Goal: Information Seeking & Learning: Learn about a topic

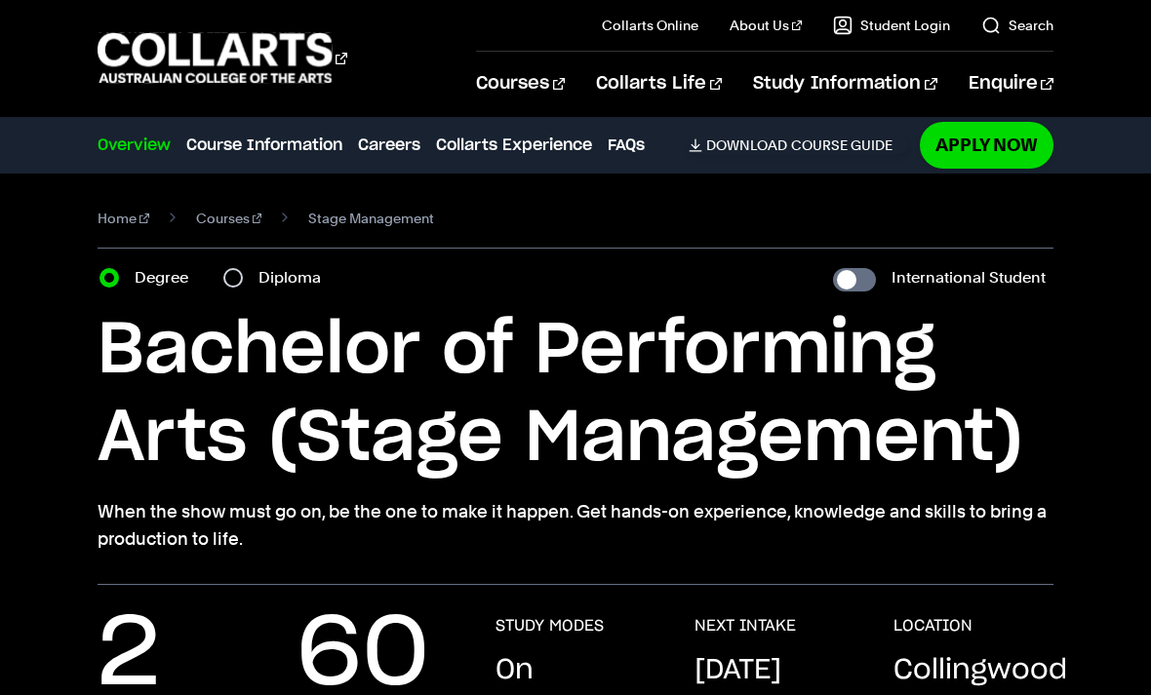
click at [235, 277] on input "Diploma" at bounding box center [233, 278] width 20 height 20
radio input "true"
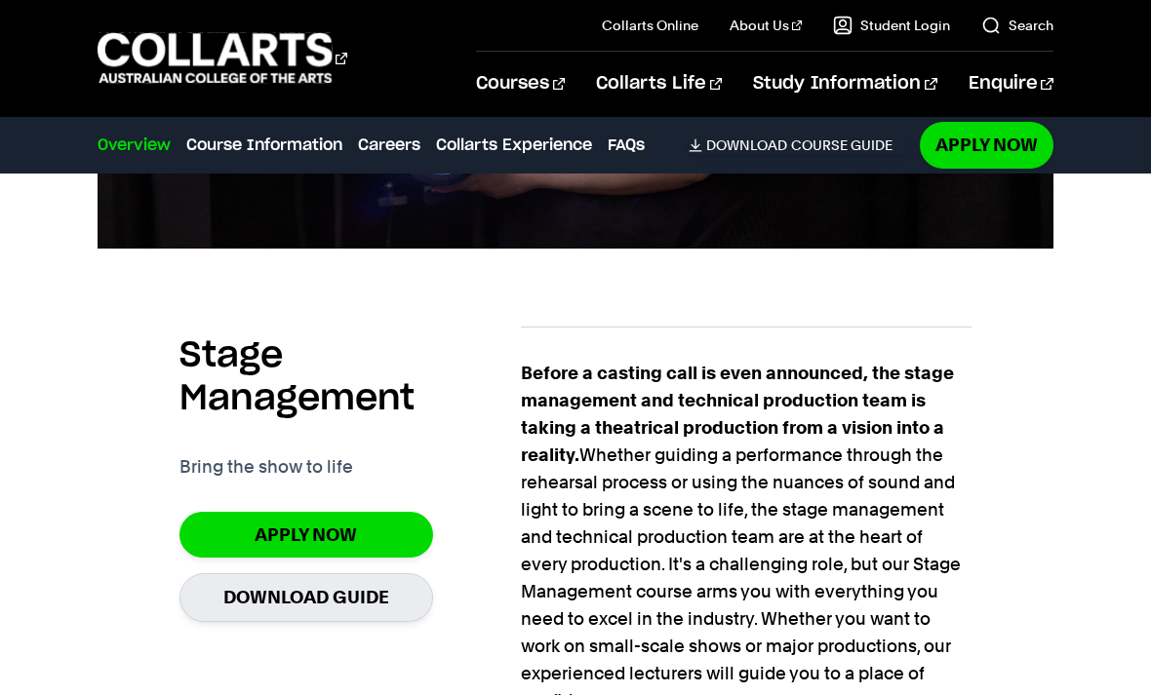
scroll to position [1124, 0]
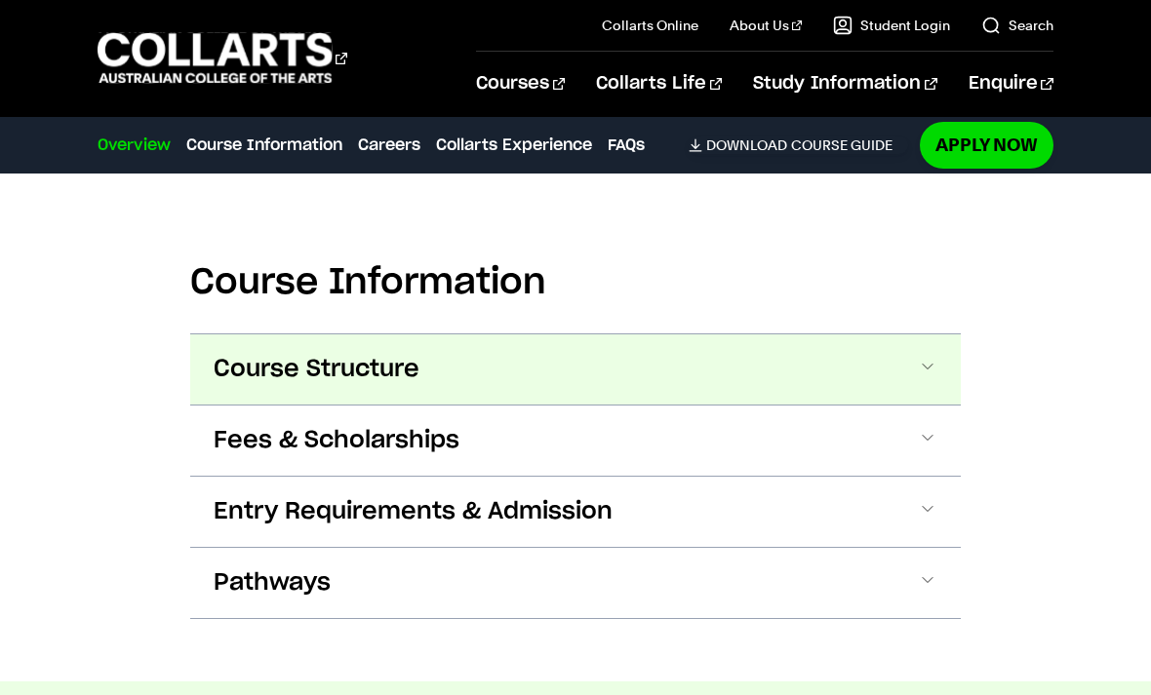
click at [0, 0] on button "Course Structure" at bounding box center [0, 0] width 0 height 0
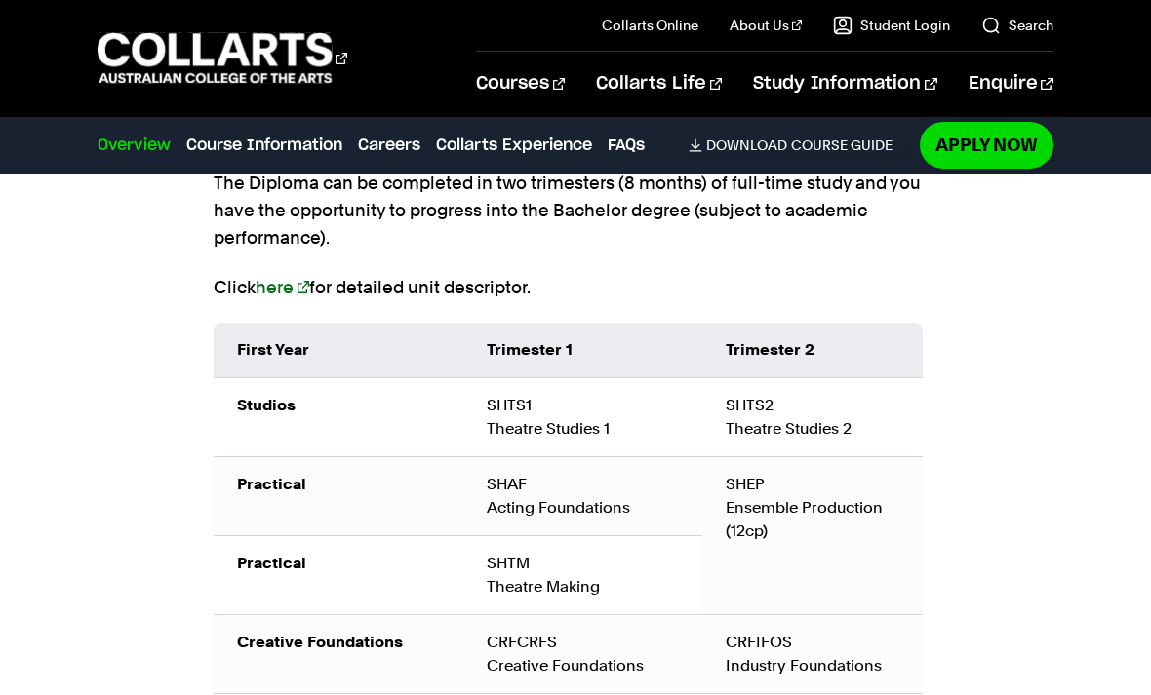
scroll to position [2450, 0]
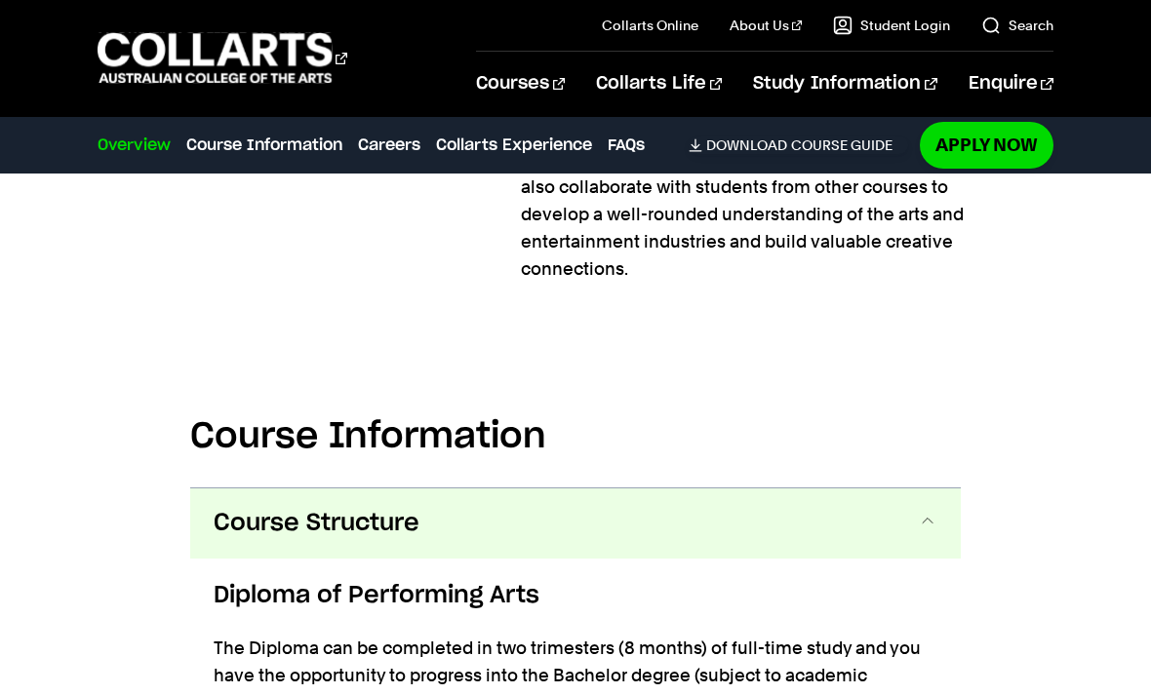
click at [685, 547] on button "Course Structure" at bounding box center [575, 523] width 770 height 70
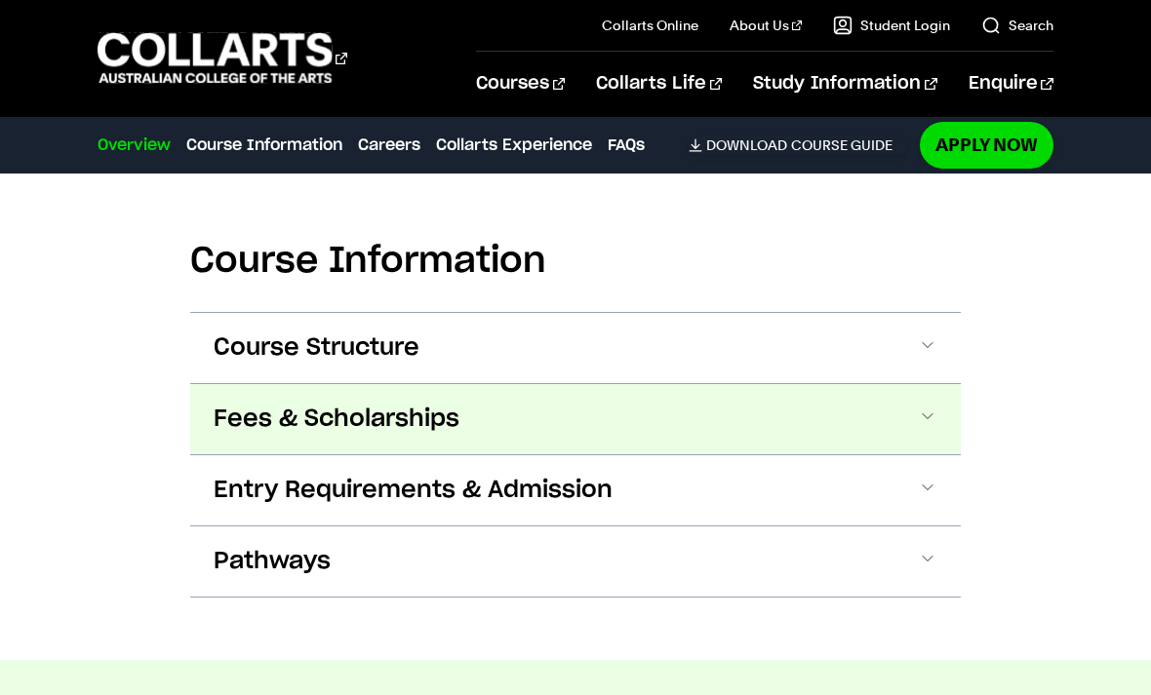
click at [0, 0] on button "Fees & Scholarships" at bounding box center [0, 0] width 0 height 0
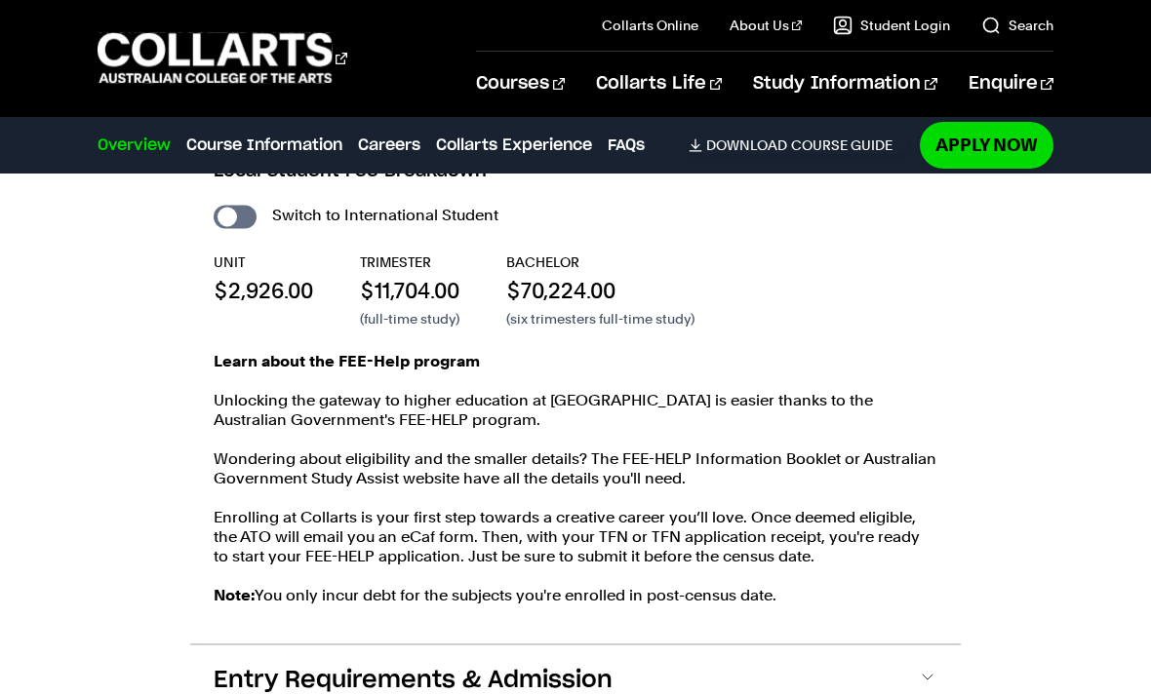
scroll to position [2489, 0]
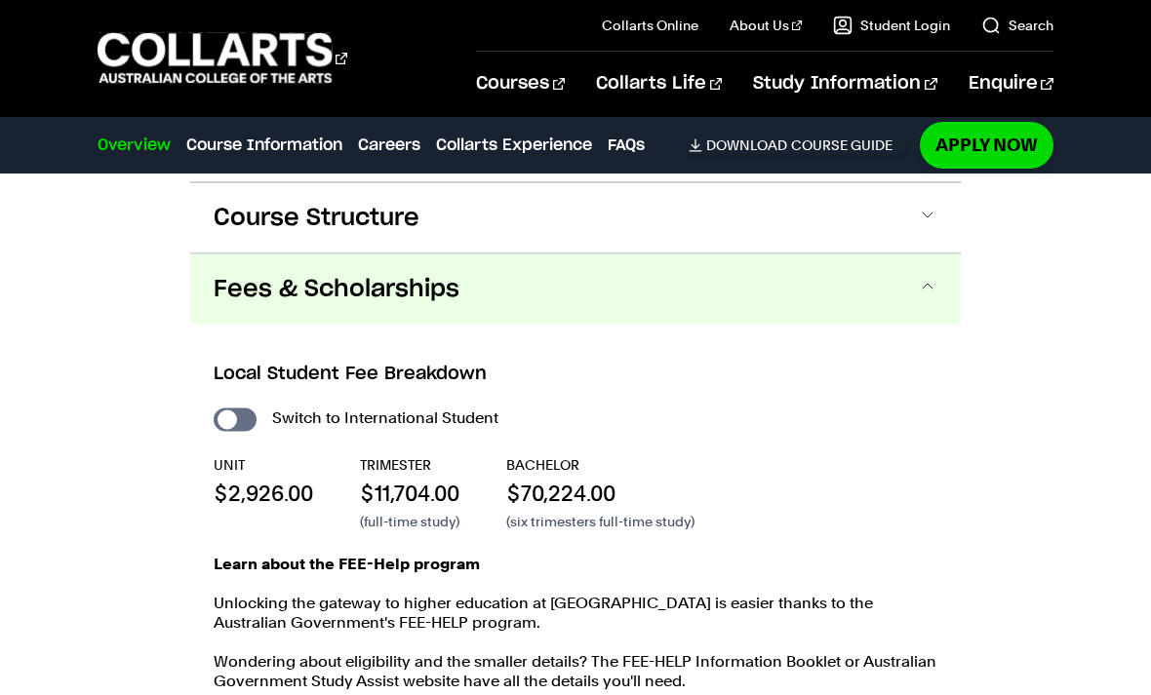
click at [392, 290] on span "Fees & Scholarships" at bounding box center [337, 289] width 246 height 31
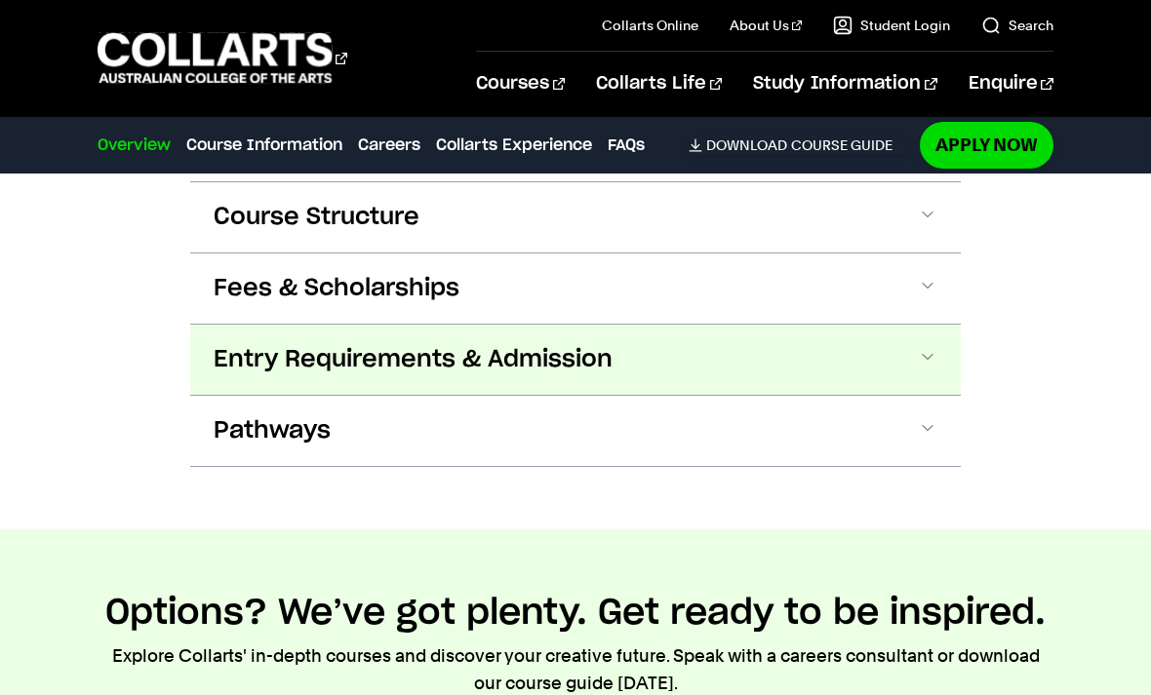
click at [0, 0] on button "Entry Requirements & Admission" at bounding box center [0, 0] width 0 height 0
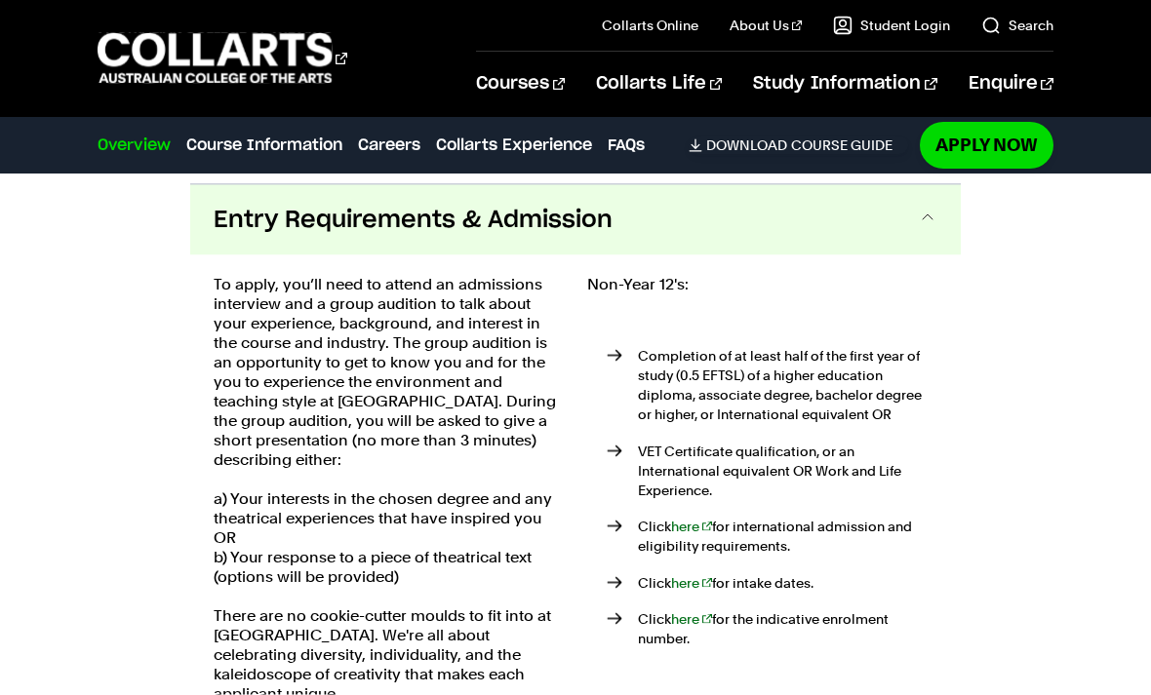
scroll to position [2357, 0]
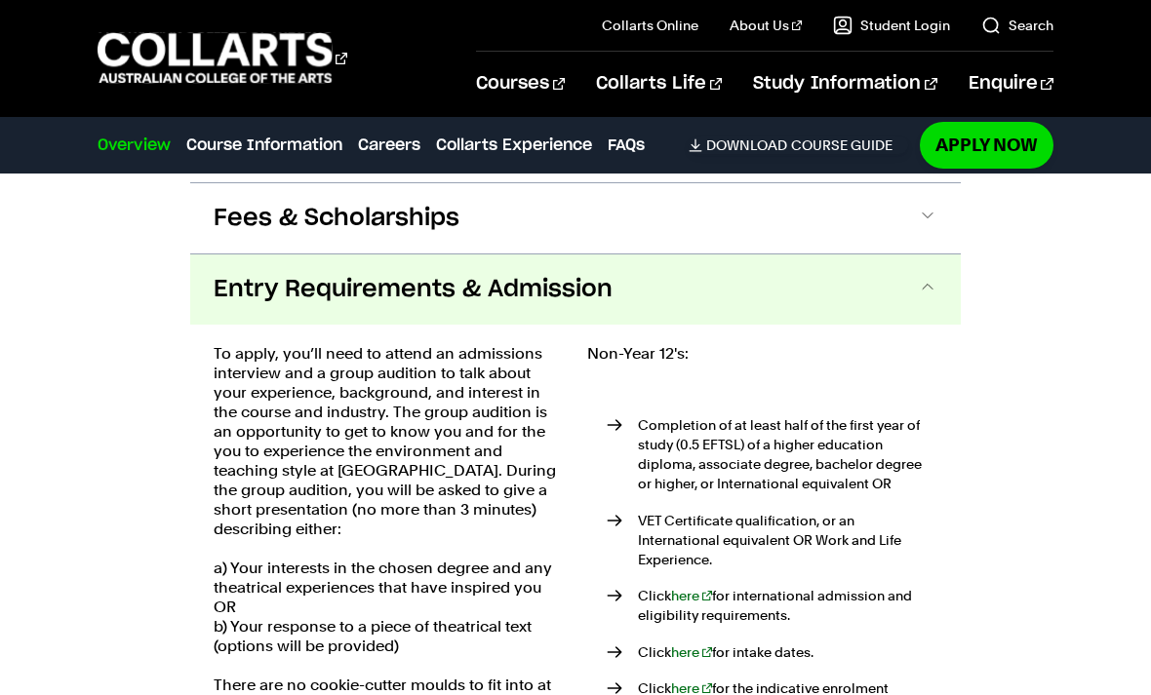
click at [339, 254] on button "Entry Requirements & Admission" at bounding box center [575, 289] width 770 height 70
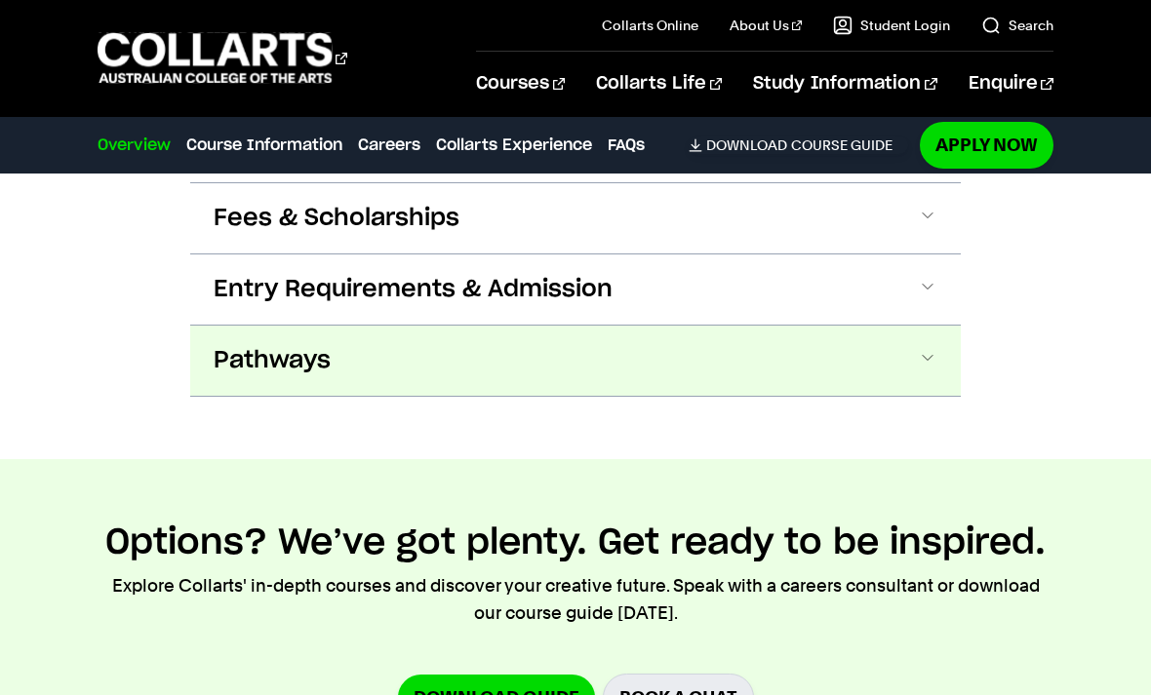
click at [0, 0] on button "Pathways" at bounding box center [0, 0] width 0 height 0
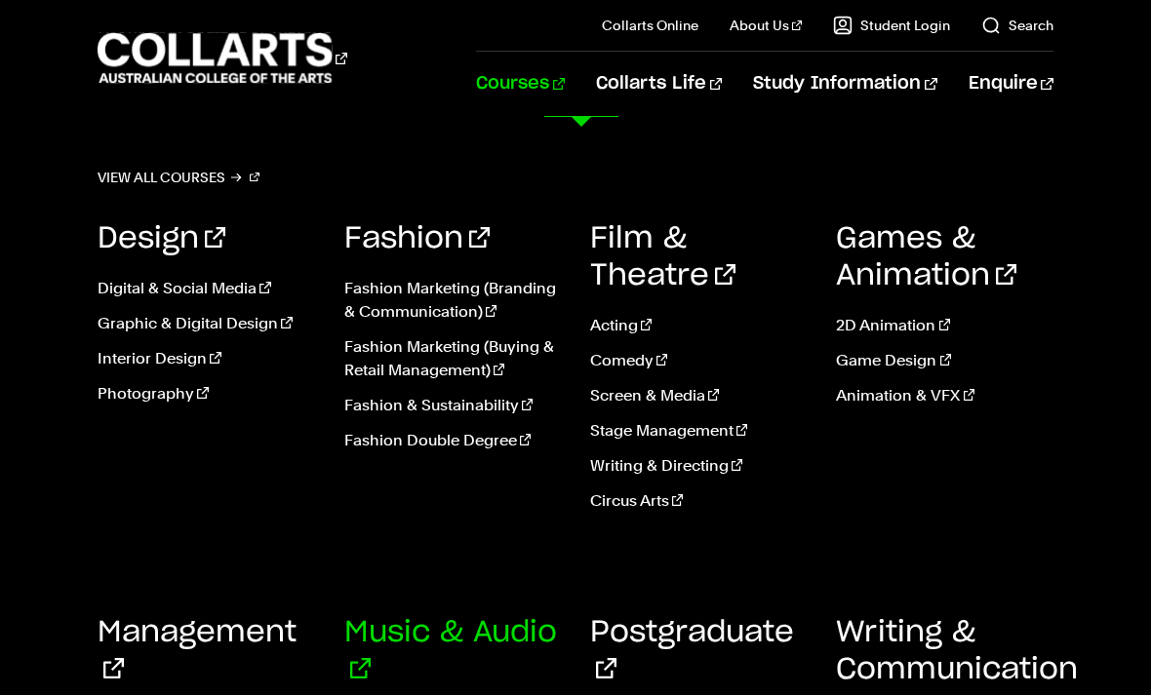
scroll to position [2922, 0]
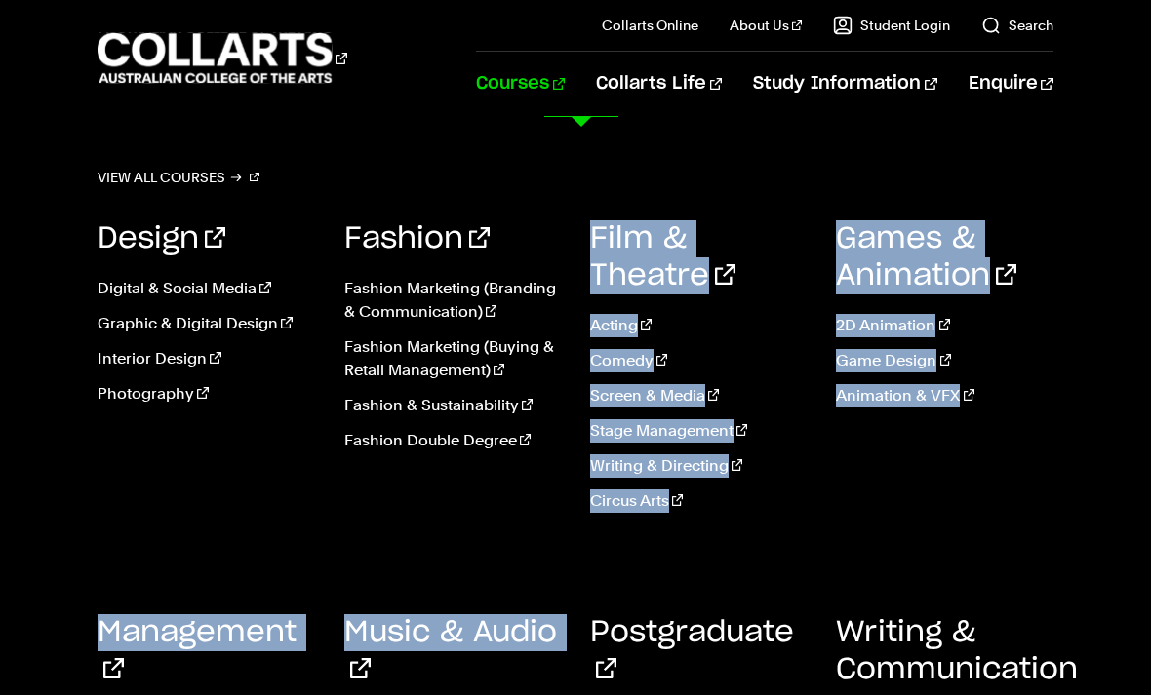
drag, startPoint x: 579, startPoint y: 603, endPoint x: 572, endPoint y: 523, distance: 80.2
click at [572, 523] on div "Design Digital & Social Media Graphic & Digital Design Interior Design Photogra…" at bounding box center [575, 552] width 955 height 723
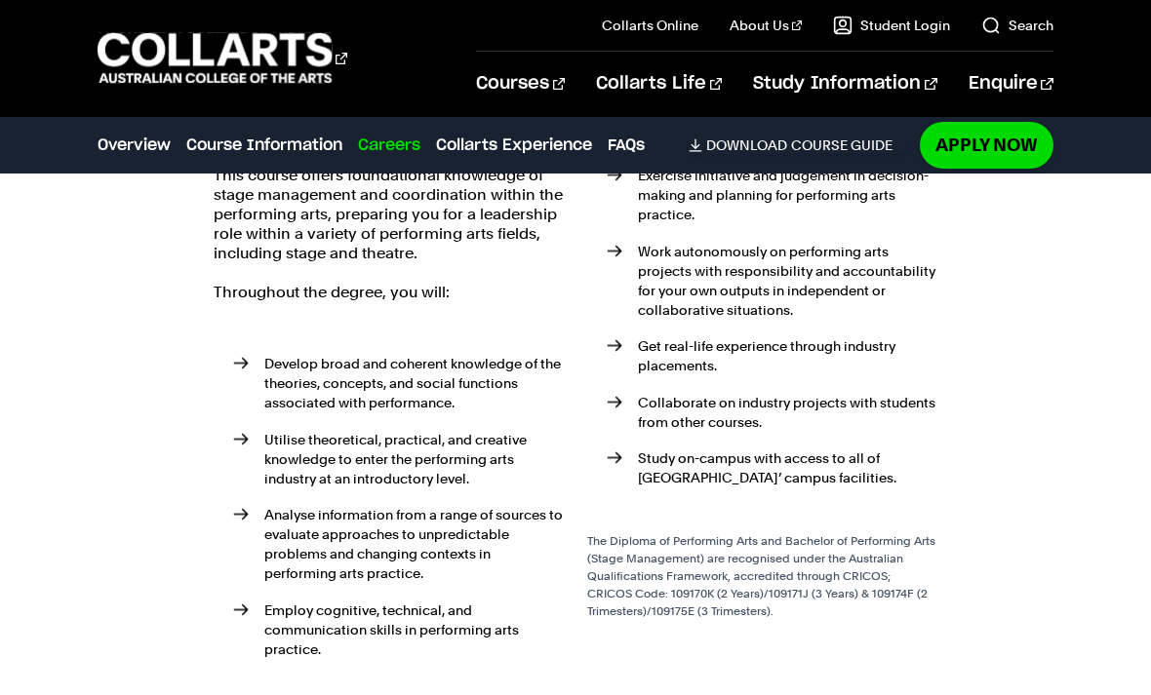
scroll to position [2650, 0]
